Goal: Information Seeking & Learning: Learn about a topic

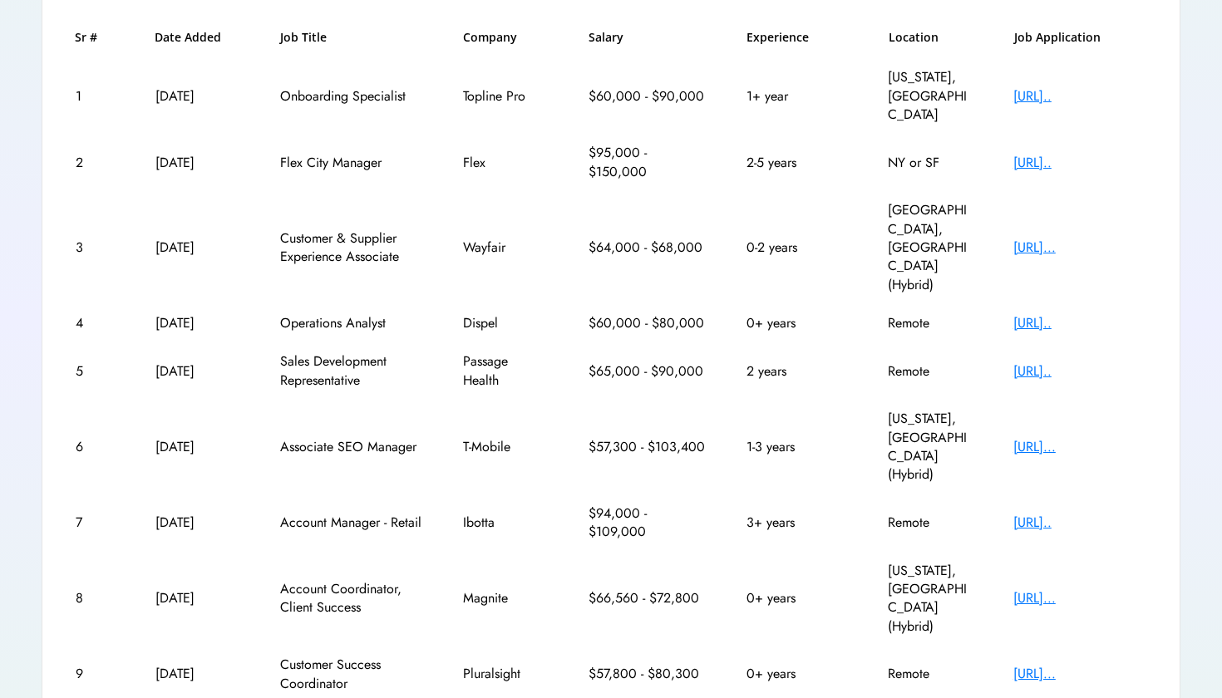
scroll to position [252, 0]
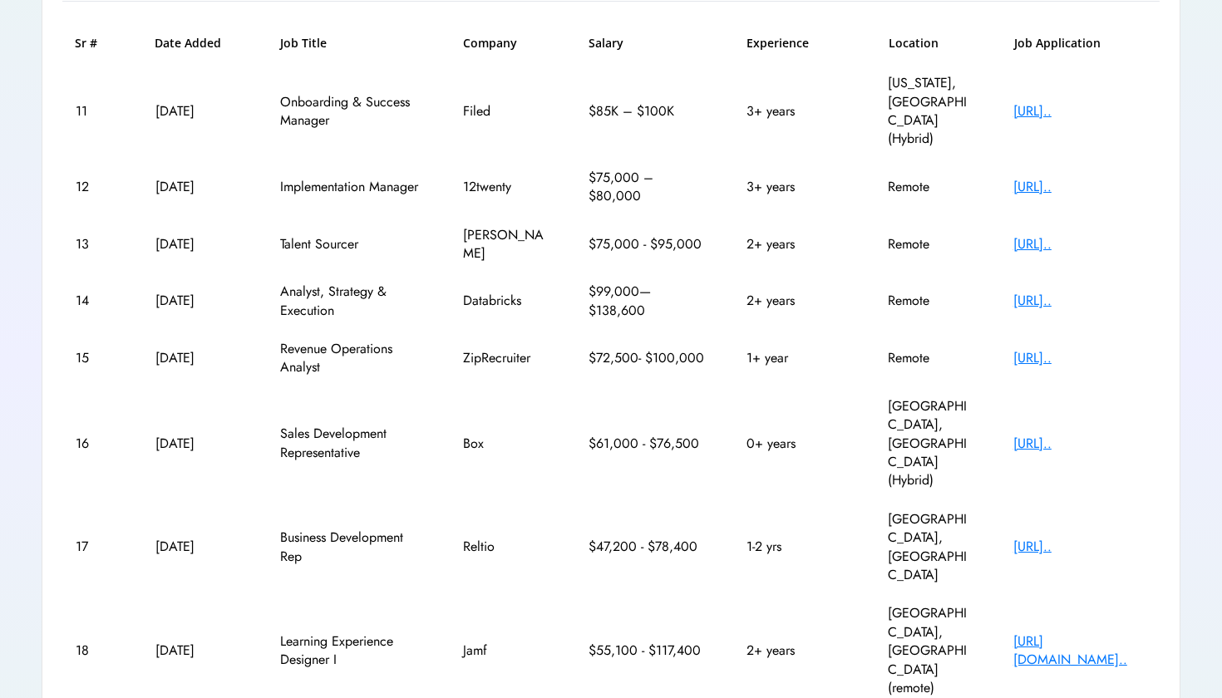
scroll to position [249, 0]
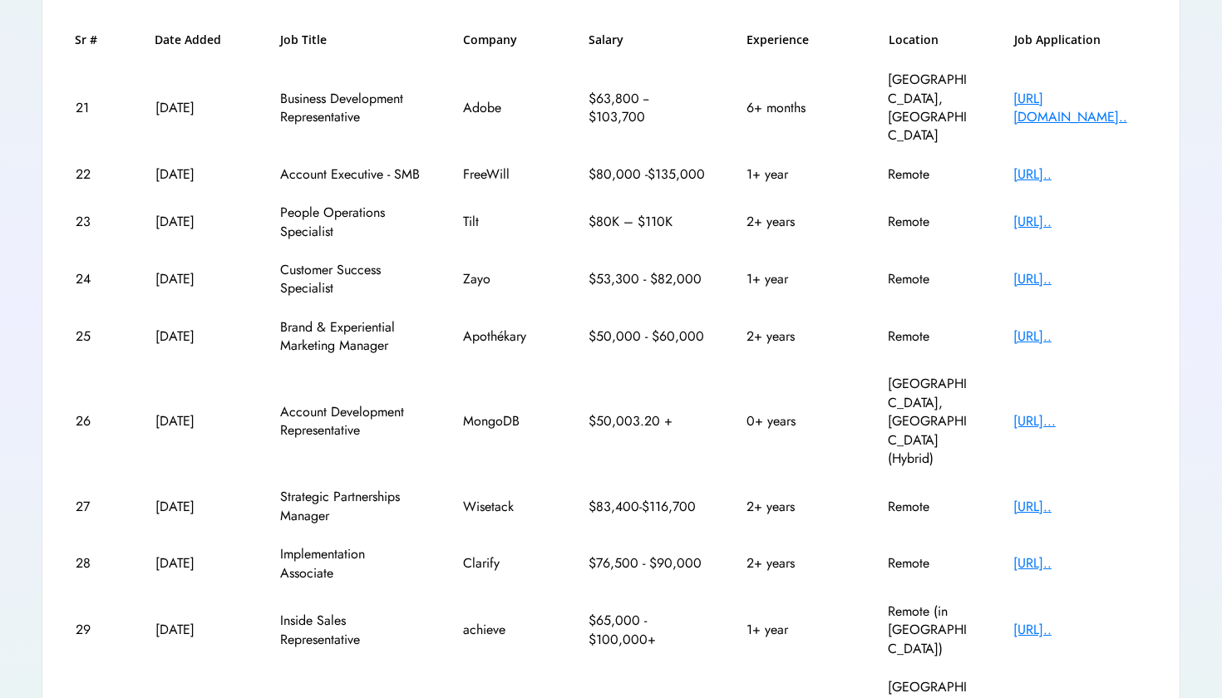
scroll to position [251, 0]
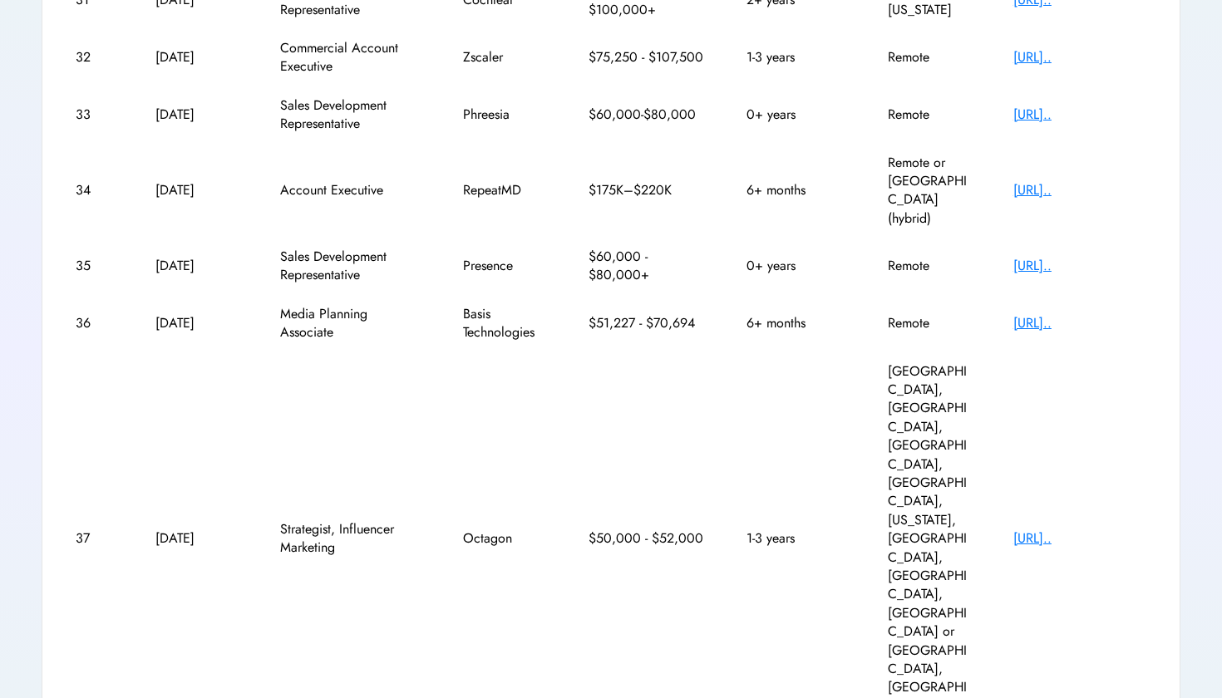
scroll to position [340, 0]
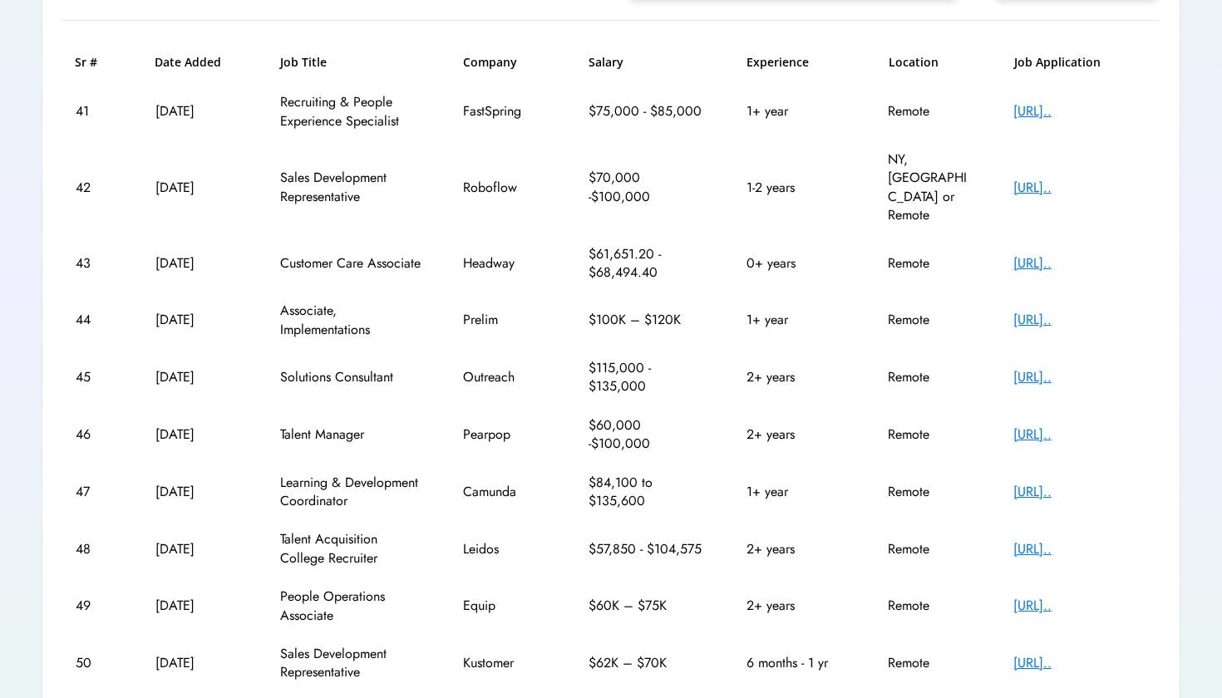
scroll to position [229, 0]
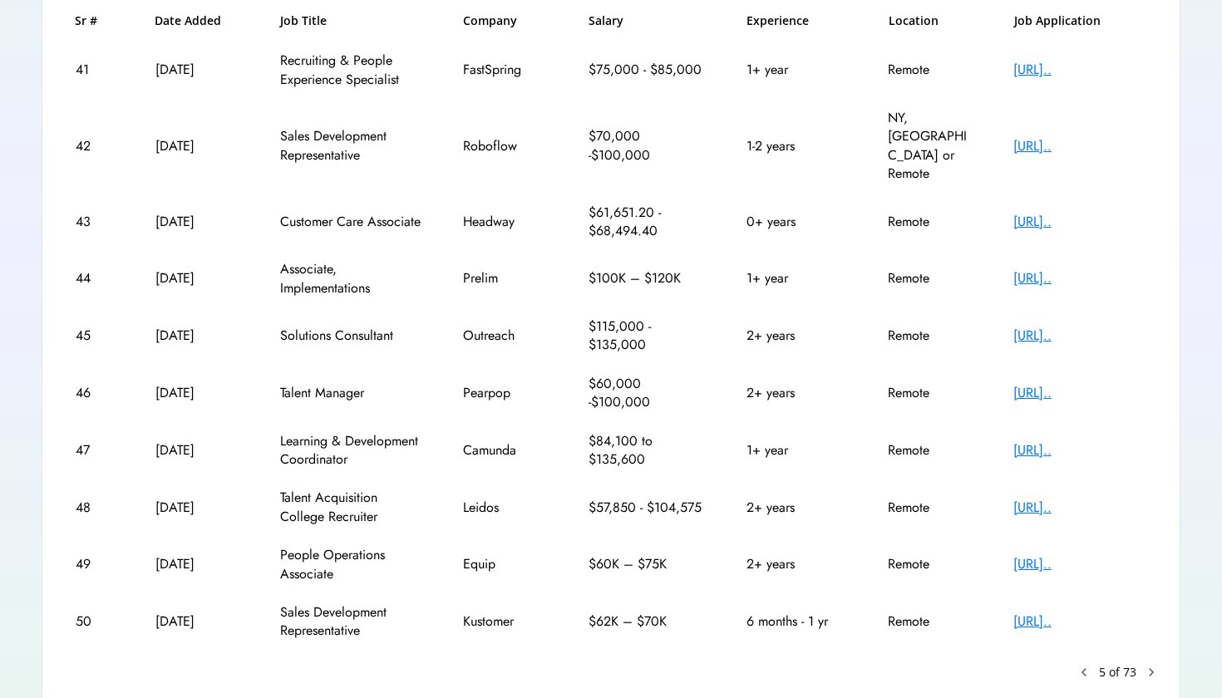
click at [1149, 664] on text "chevron_right" at bounding box center [1151, 672] width 17 height 17
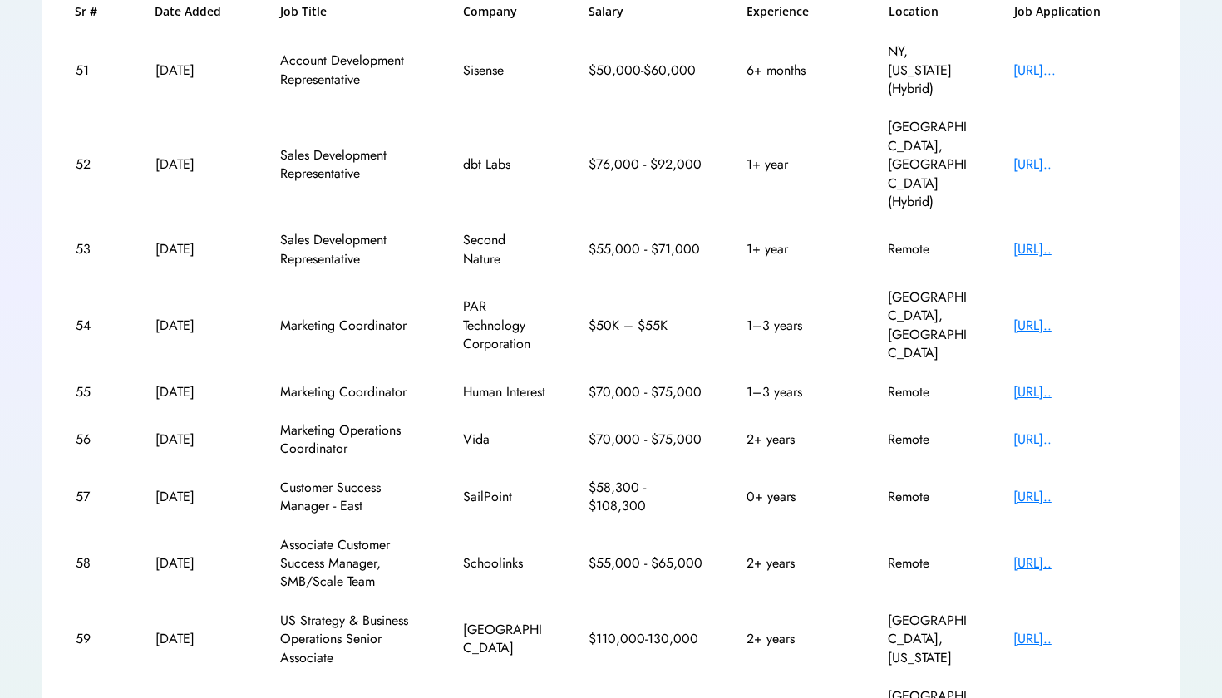
scroll to position [313, 1]
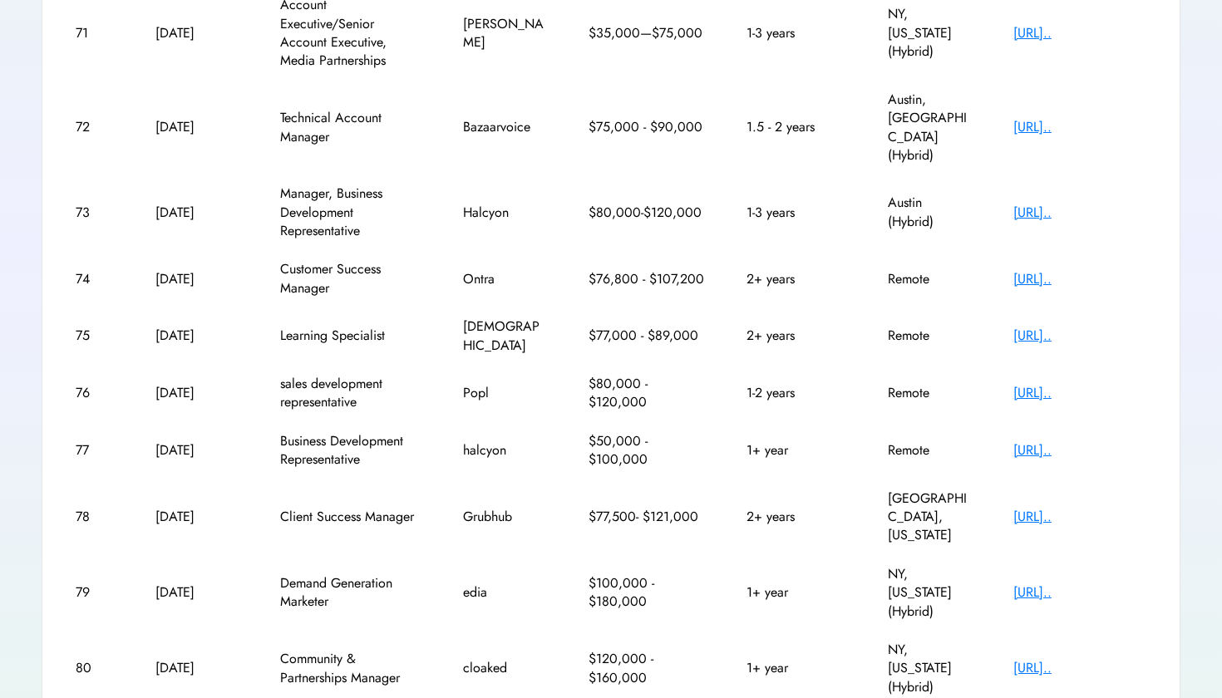
scroll to position [325, 0]
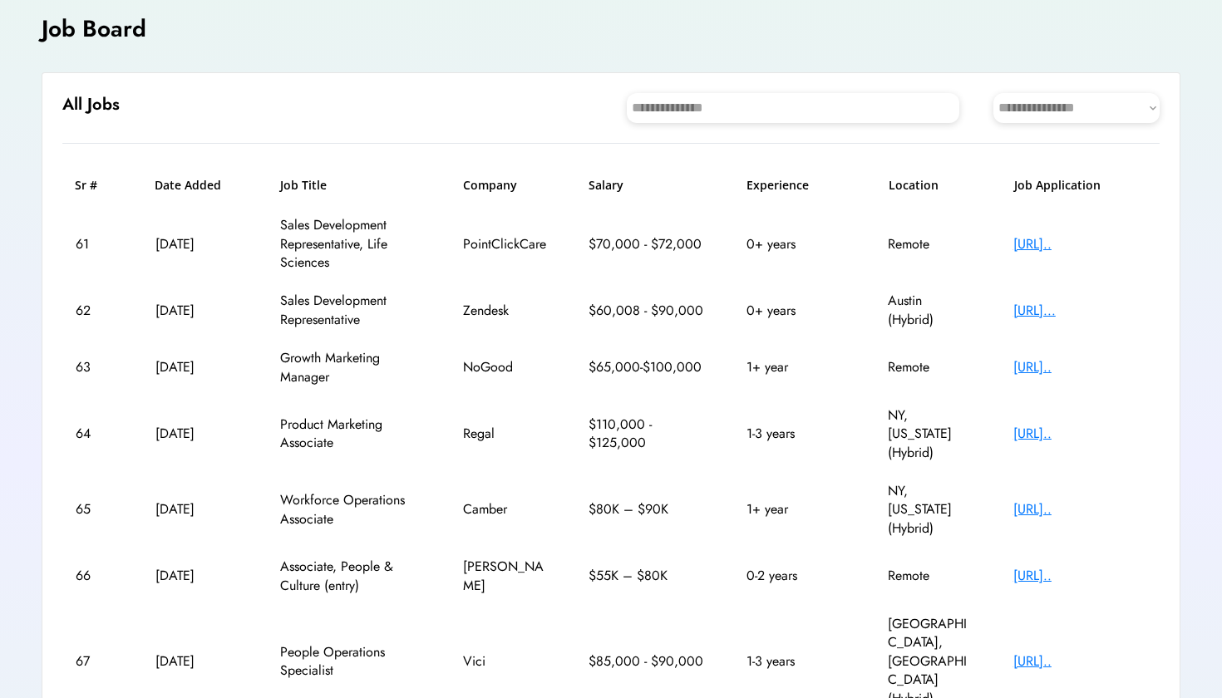
click at [1085, 606] on div "67 [DATE] People Operations Specialist Vici $85,000 - $90,000 1-3 years [GEOGRA…" at bounding box center [610, 661] width 1097 height 113
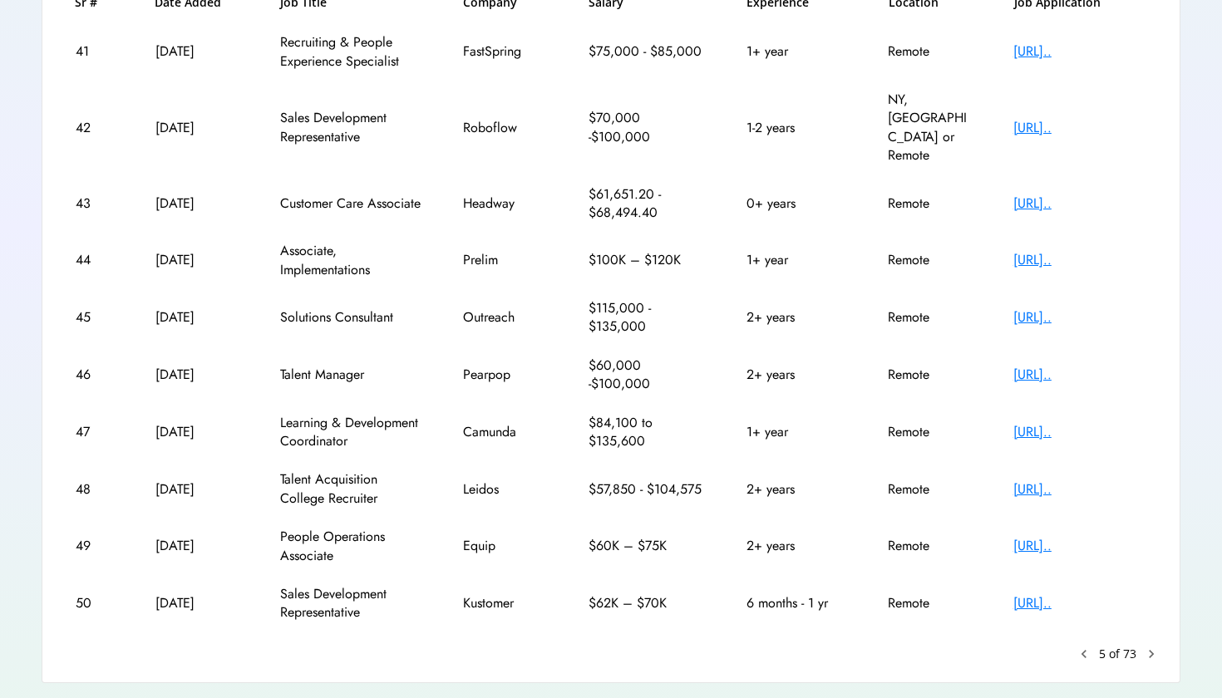
click at [1086, 646] on text "keyboard_arrow_left" at bounding box center [1084, 654] width 17 height 17
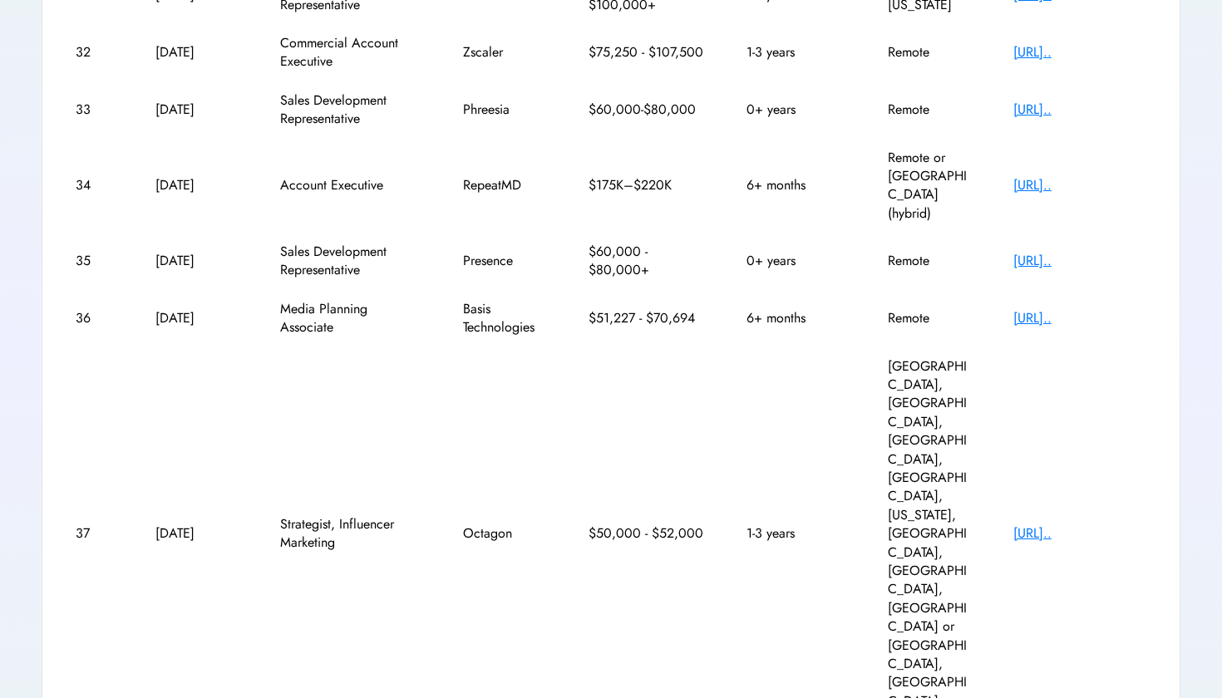
scroll to position [343, 0]
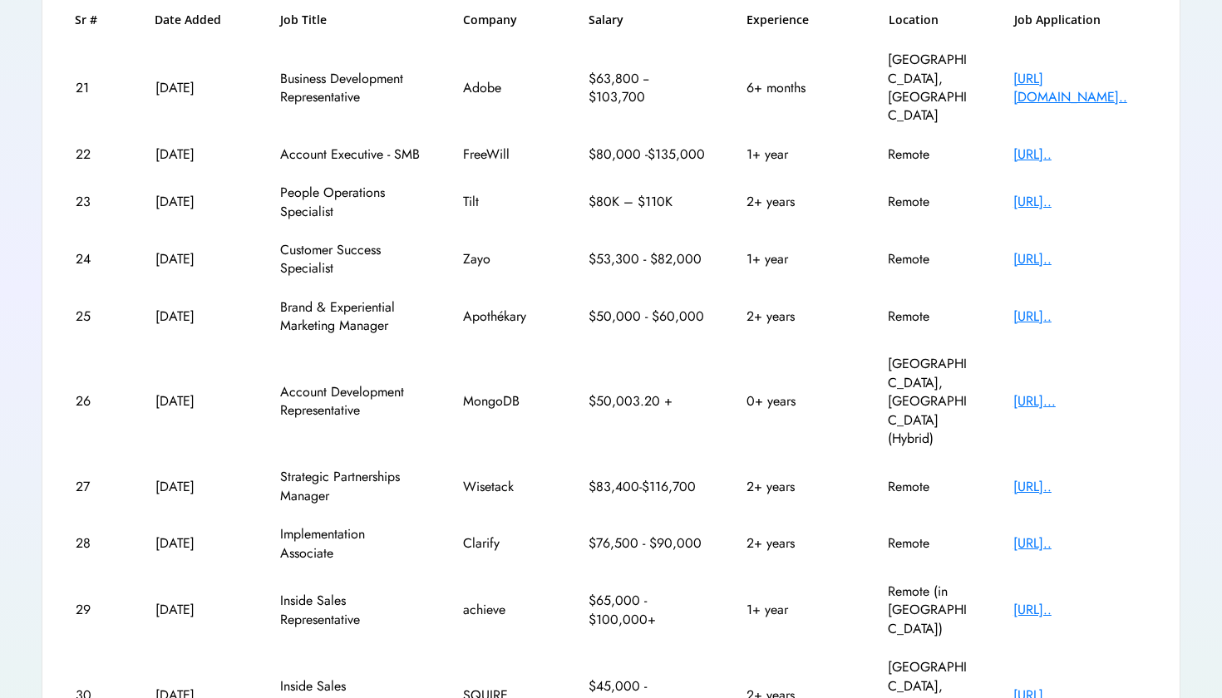
scroll to position [270, 0]
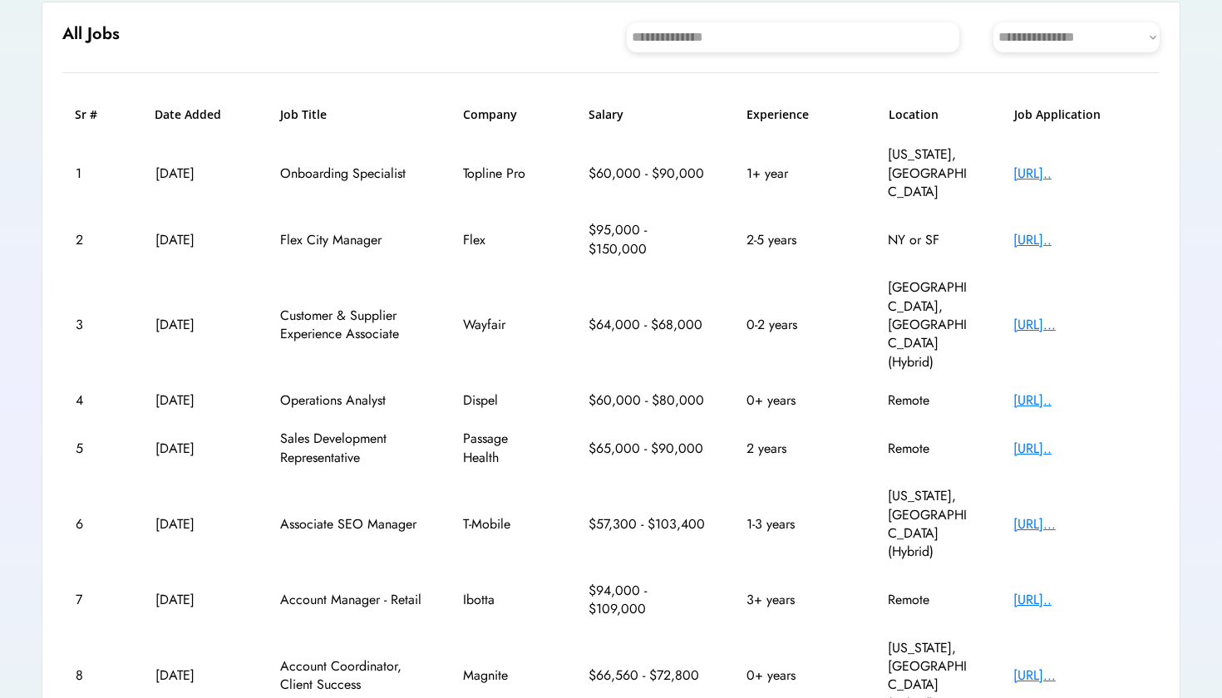
scroll to position [175, 0]
click at [1129, 21] on div "**********" at bounding box center [611, 455] width 1139 height 906
select select "********"
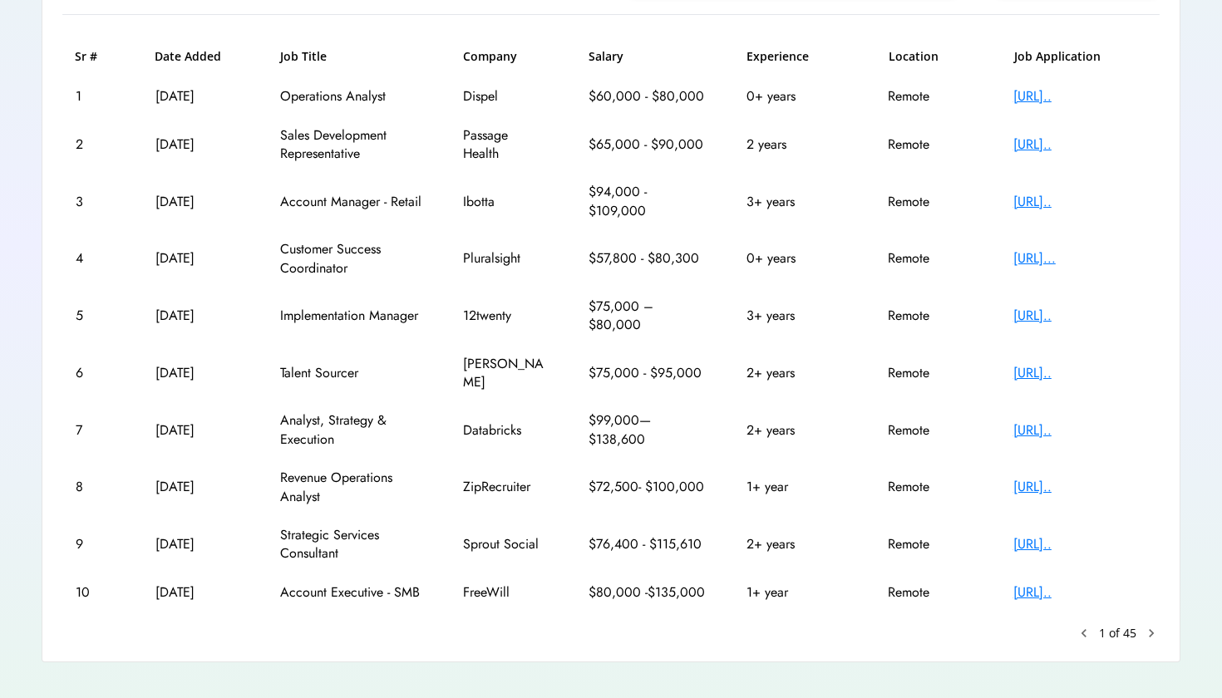
scroll to position [234, 0]
click at [1159, 626] on text "chevron_right" at bounding box center [1151, 634] width 17 height 17
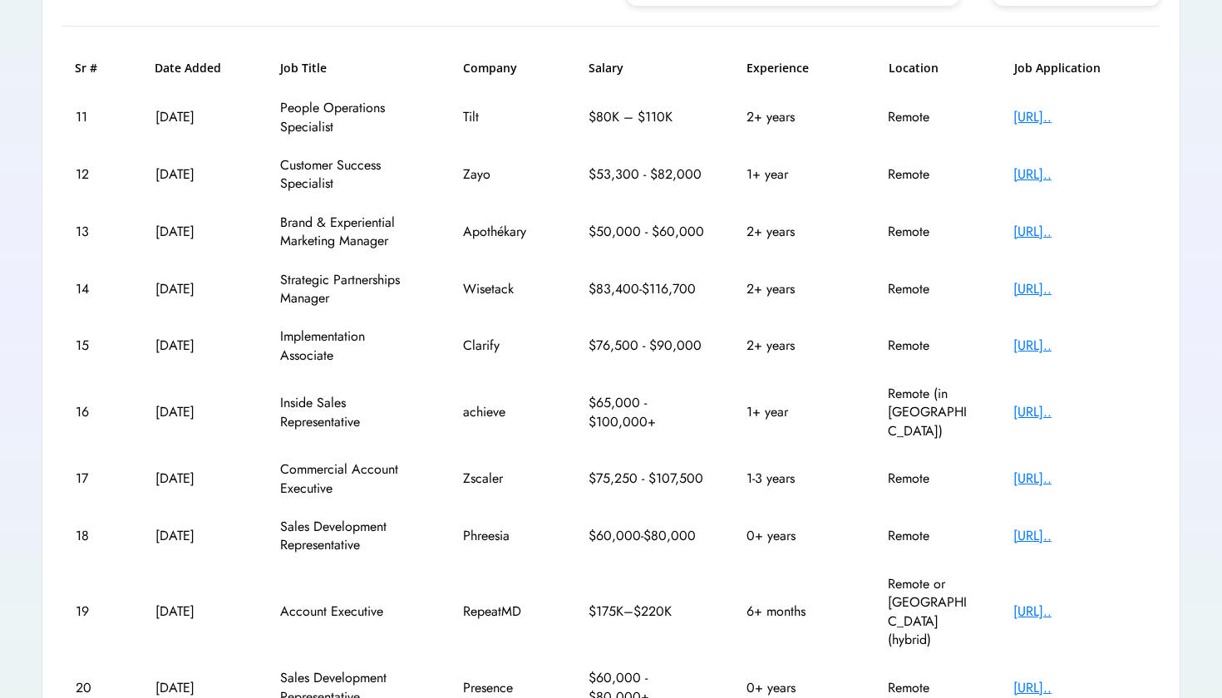
scroll to position [227, 0]
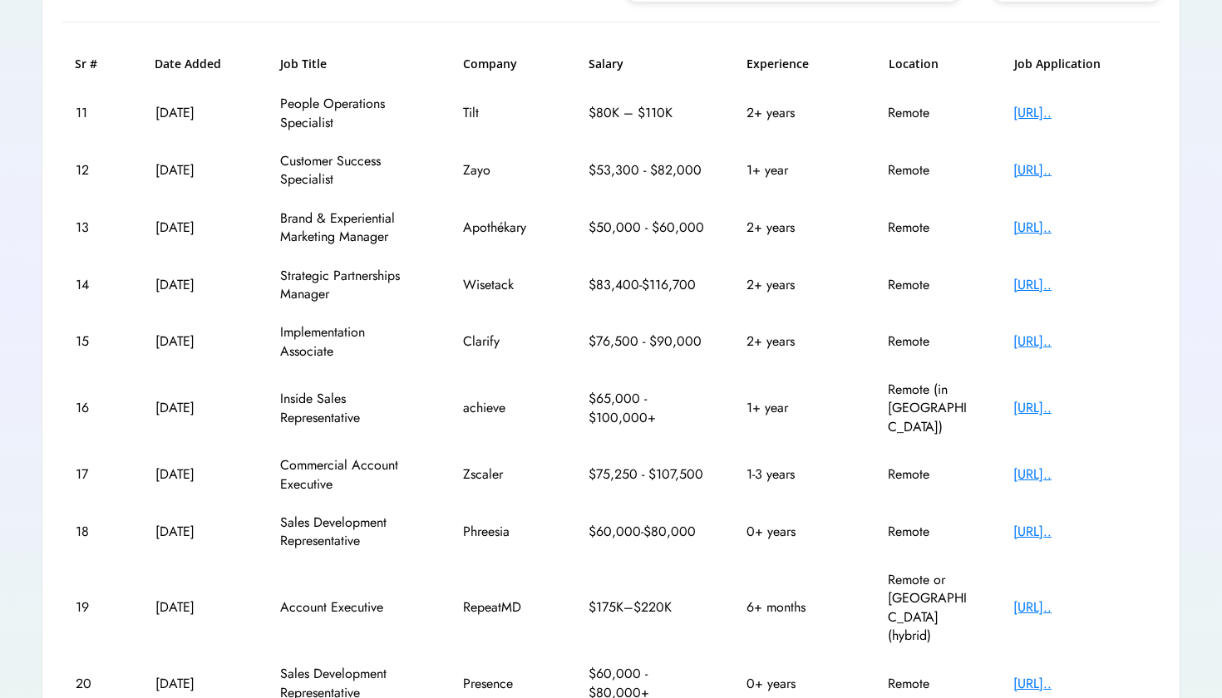
click at [1082, 333] on div "[URL].." at bounding box center [1079, 342] width 133 height 18
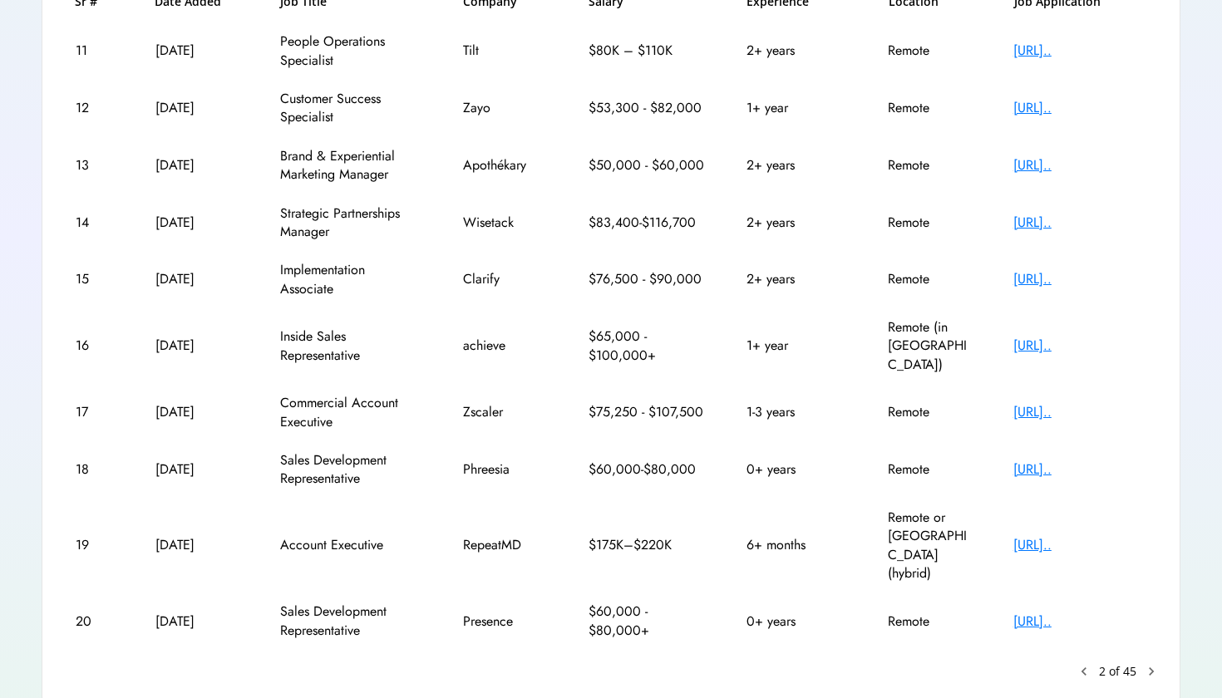
scroll to position [288, 0]
click at [1152, 664] on text "chevron_right" at bounding box center [1151, 672] width 17 height 17
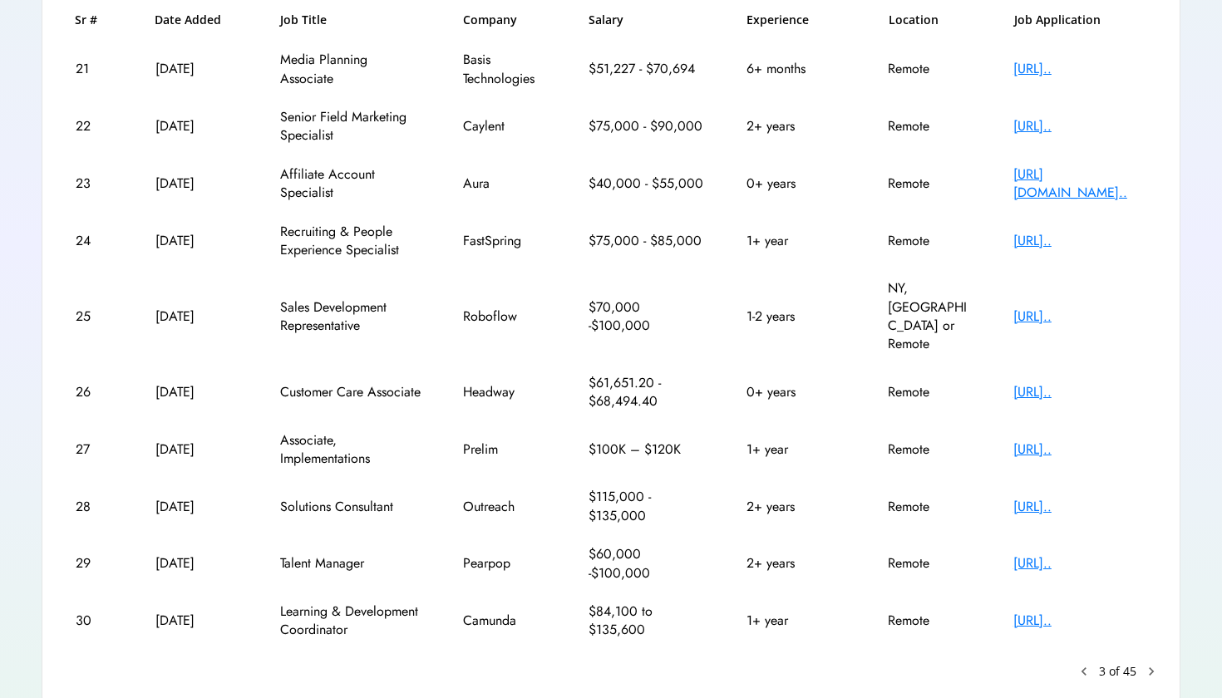
scroll to position [270, 0]
click at [1072, 499] on div "[URL].." at bounding box center [1079, 508] width 133 height 18
click at [1098, 441] on div "[URL].." at bounding box center [1079, 450] width 133 height 18
click at [1156, 664] on text "chevron_right" at bounding box center [1151, 672] width 17 height 17
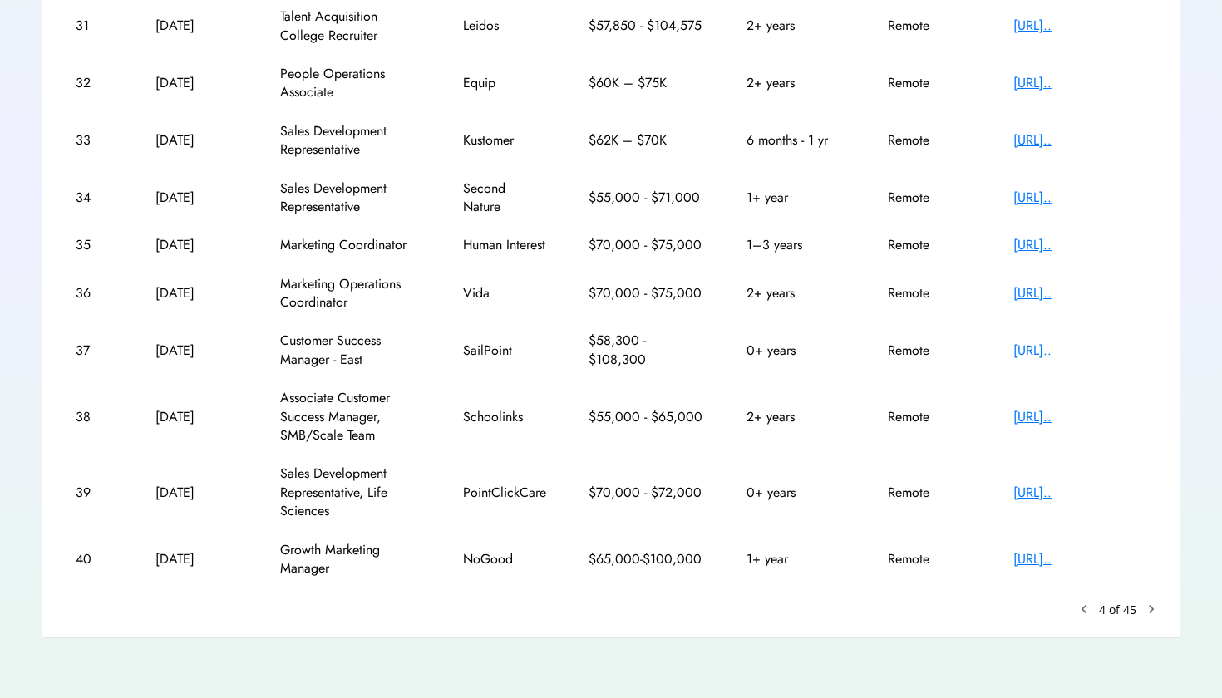
scroll to position [325, 0]
click at [1151, 617] on text "chevron_right" at bounding box center [1151, 609] width 17 height 17
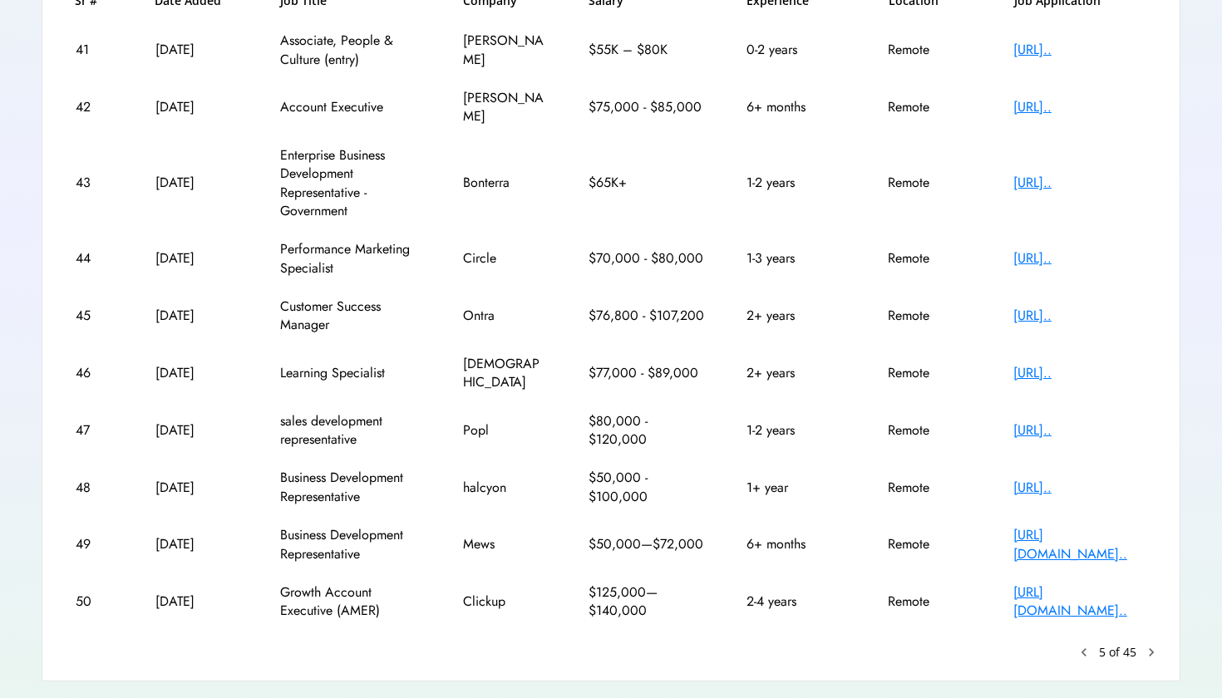
scroll to position [288, 0]
click at [1062, 585] on div "[URL][DOMAIN_NAME].." at bounding box center [1079, 603] width 133 height 37
click at [1152, 646] on text "chevron_right" at bounding box center [1151, 654] width 17 height 17
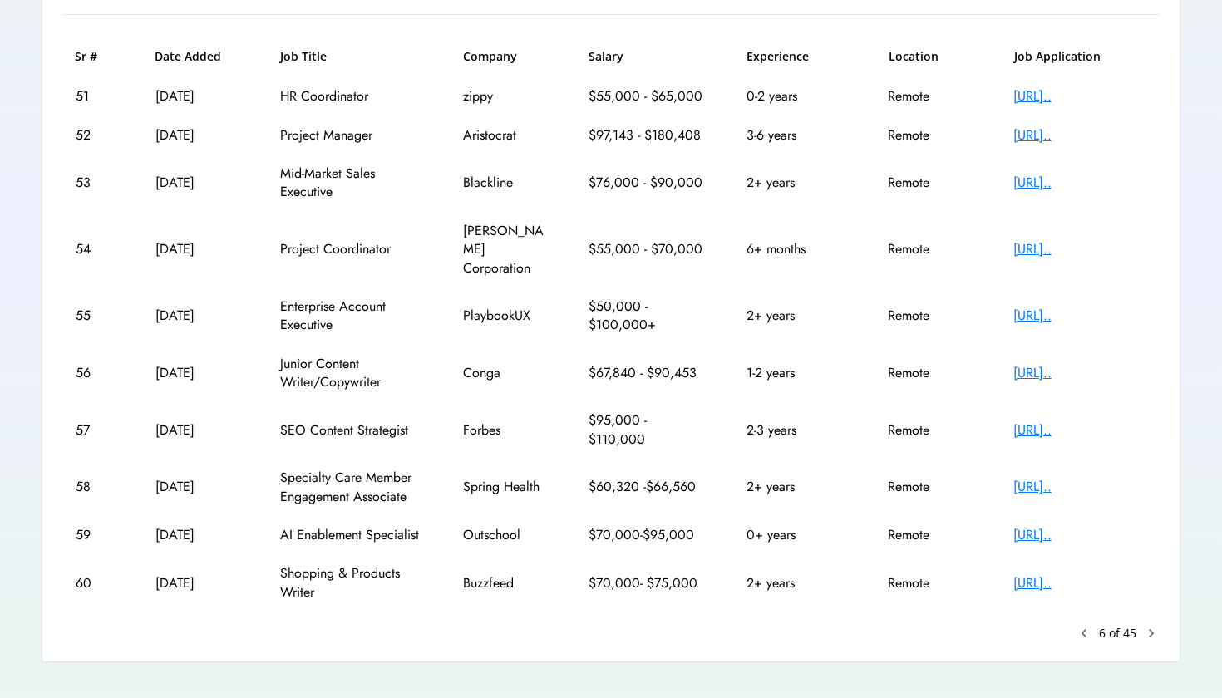
scroll to position [234, 0]
click at [1095, 527] on div "[URL].." at bounding box center [1079, 536] width 133 height 18
click at [1148, 626] on text "chevron_right" at bounding box center [1151, 634] width 17 height 17
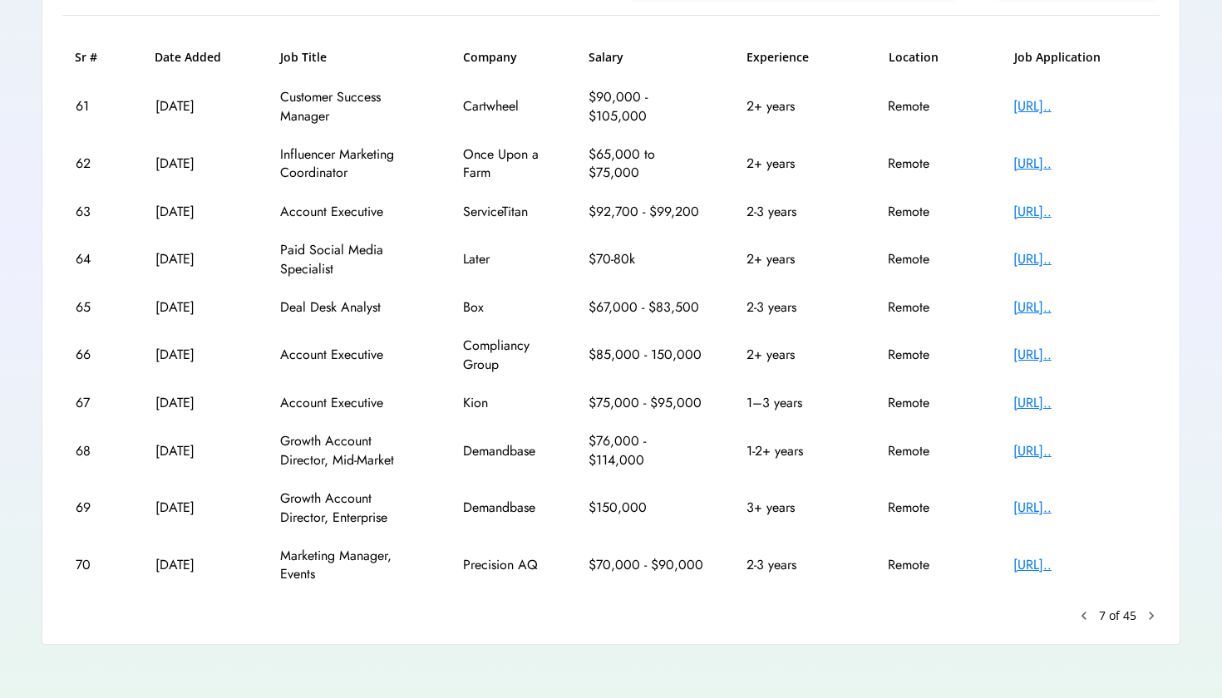
click at [1146, 611] on text "chevron_right" at bounding box center [1151, 616] width 17 height 17
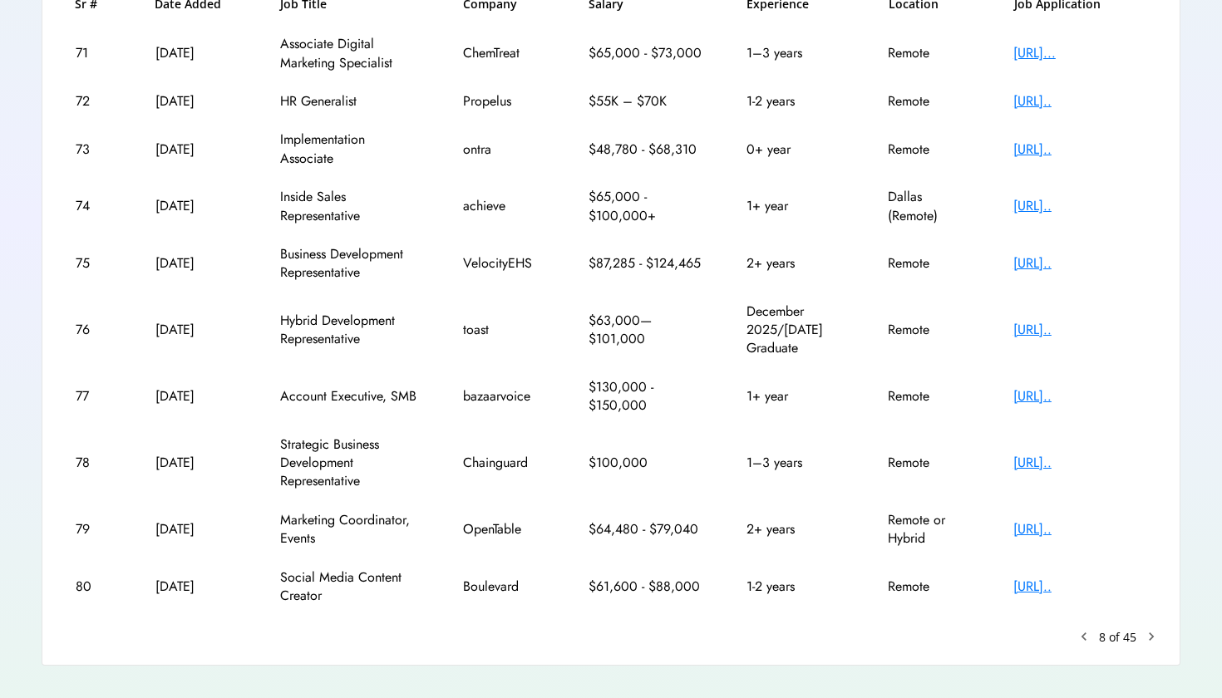
scroll to position [291, 0]
